Goal: Information Seeking & Learning: Learn about a topic

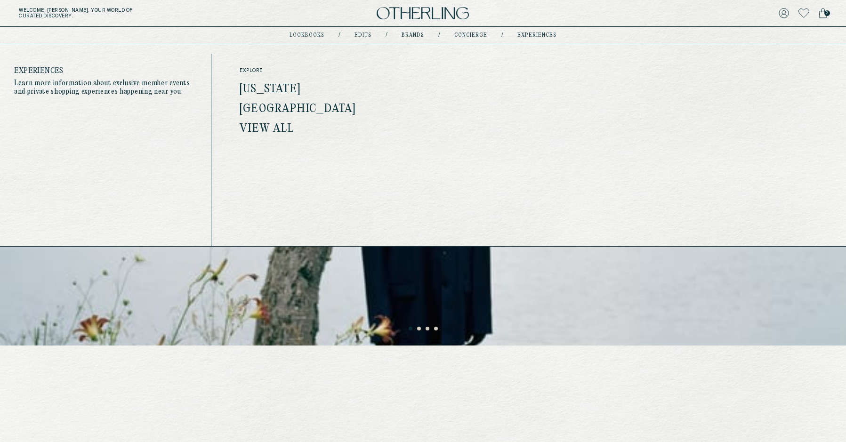
click at [543, 33] on link "experiences" at bounding box center [536, 35] width 39 height 5
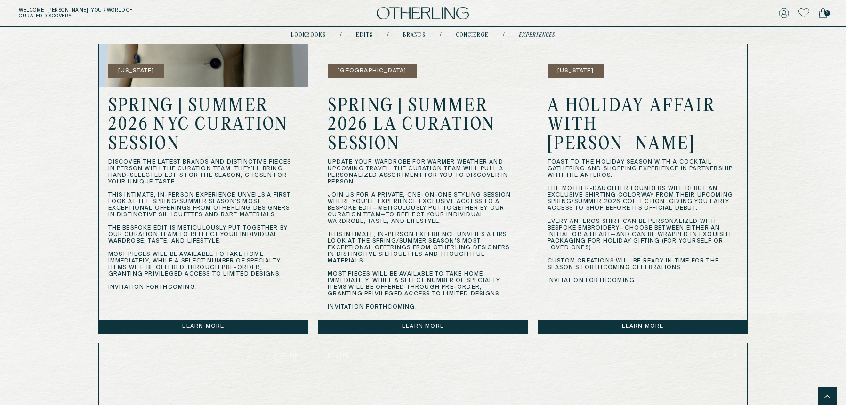
scroll to position [434, 0]
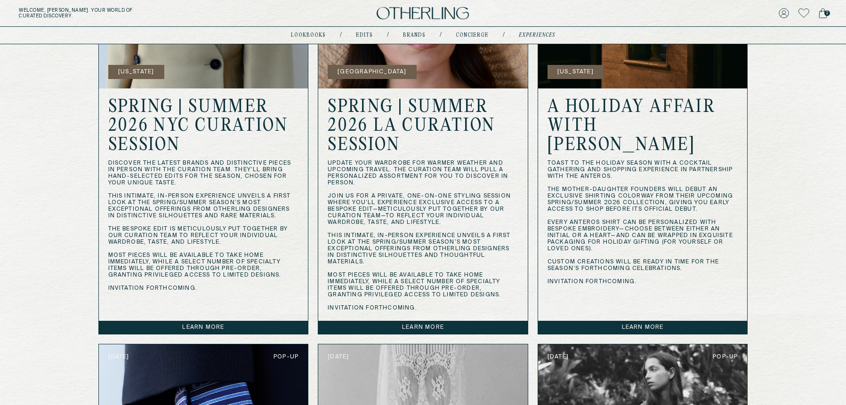
click at [451, 326] on link "Learn more" at bounding box center [423, 327] width 210 height 13
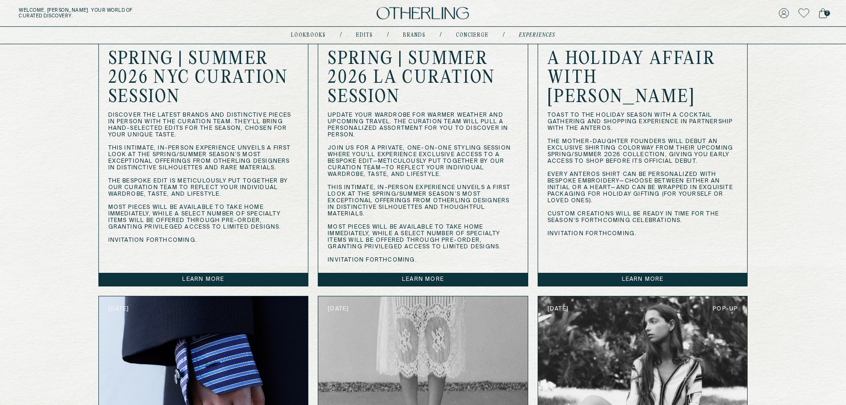
scroll to position [482, 0]
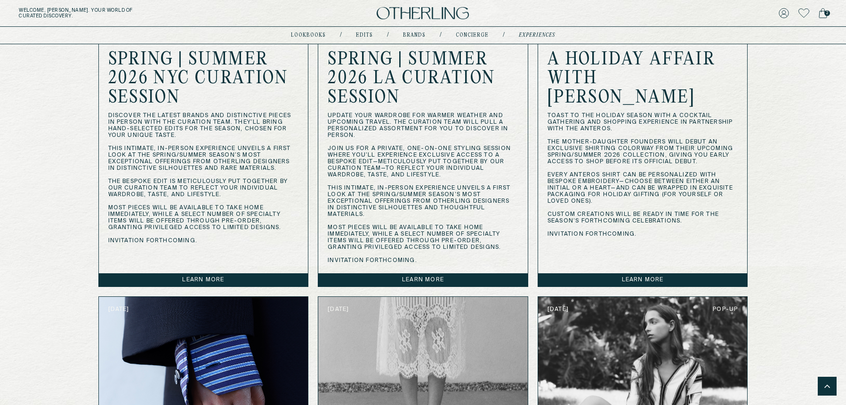
click at [470, 279] on link "Learn more" at bounding box center [423, 280] width 210 height 13
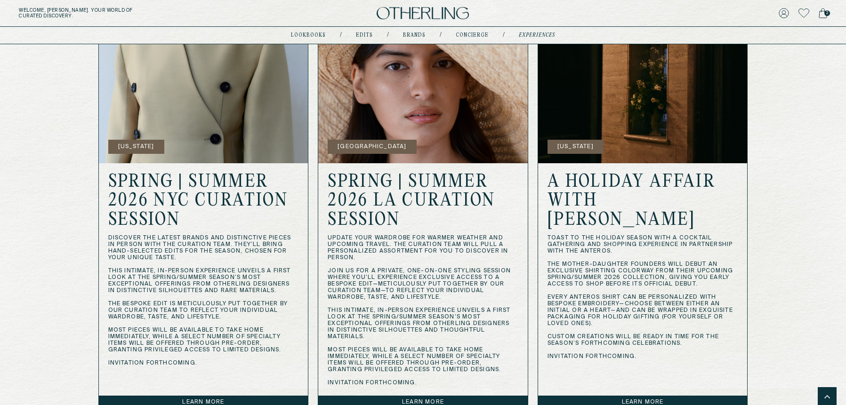
scroll to position [350, 0]
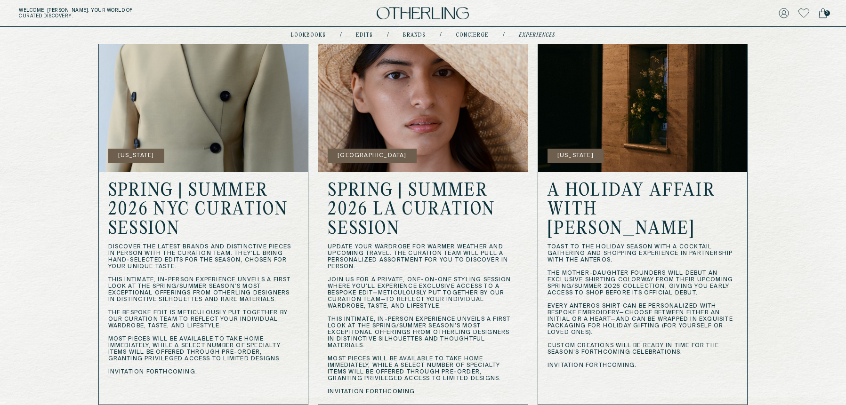
drag, startPoint x: 377, startPoint y: 268, endPoint x: 321, endPoint y: 244, distance: 61.0
click at [321, 244] on div "SPRING | SUMMER 2026 LA CURATION SESSION Update your wardrobe for warmer weathe…" at bounding box center [423, 288] width 210 height 233
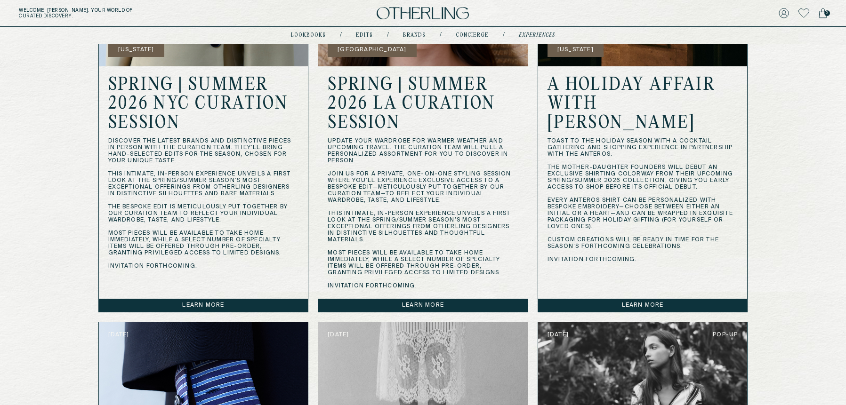
scroll to position [455, 0]
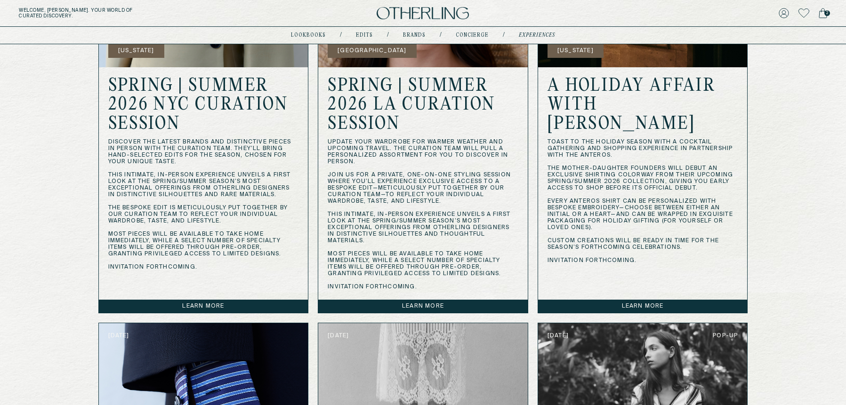
click at [426, 302] on link "Learn more" at bounding box center [423, 306] width 210 height 13
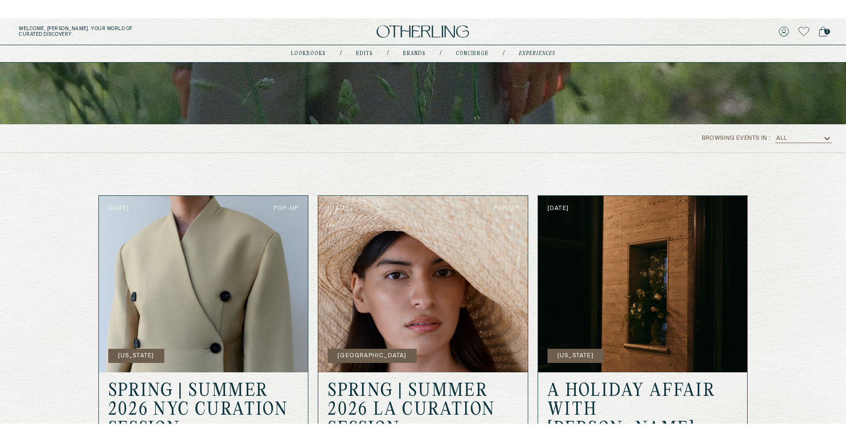
scroll to position [265, 0]
